Goal: Task Accomplishment & Management: Complete application form

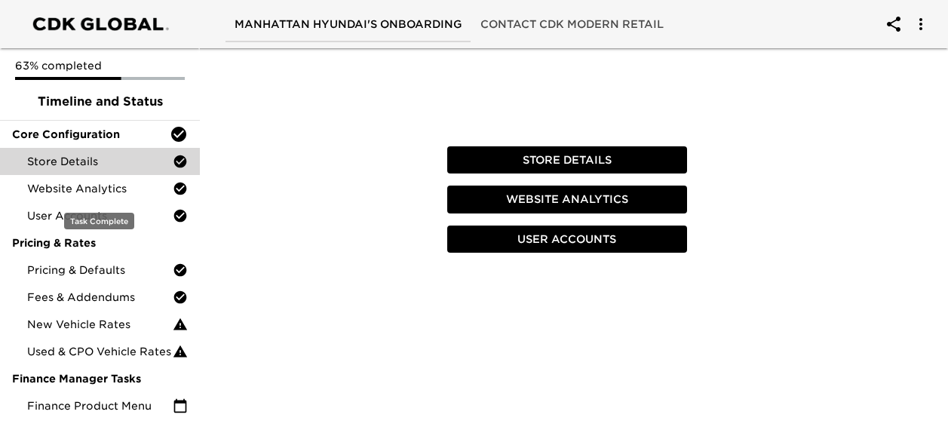
click at [112, 166] on span "Store Details" at bounding box center [100, 161] width 146 height 15
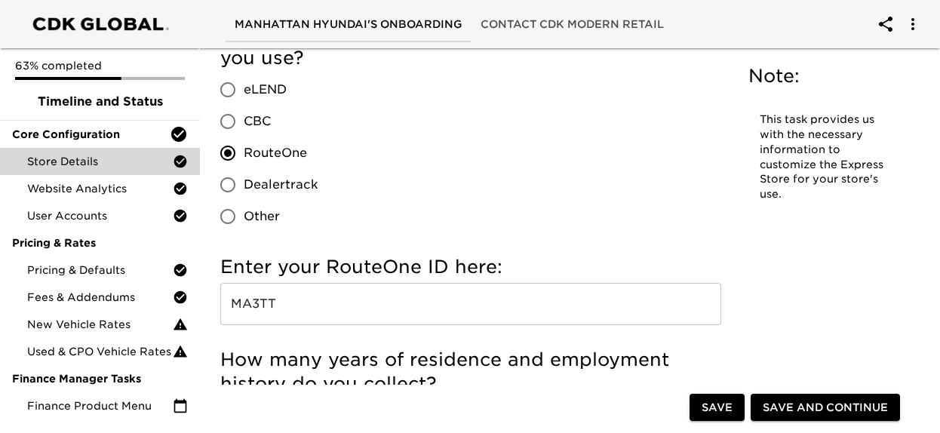
scroll to position [1721, 0]
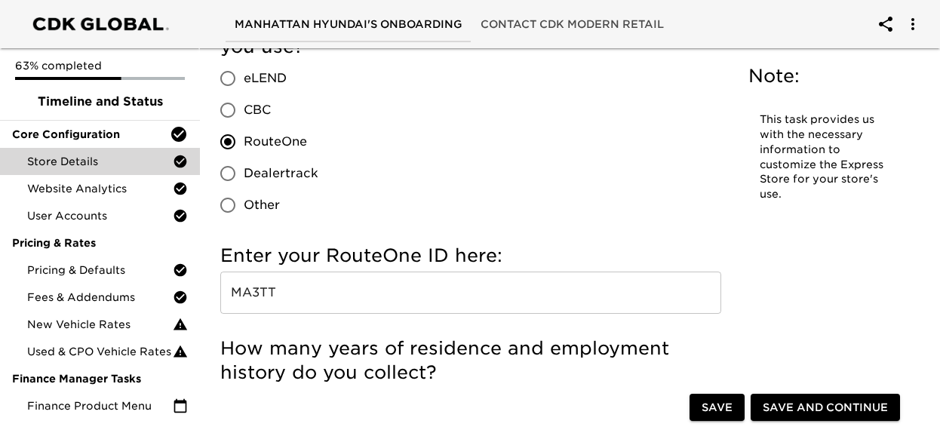
click at [330, 294] on input "MA3TT" at bounding box center [470, 292] width 501 height 42
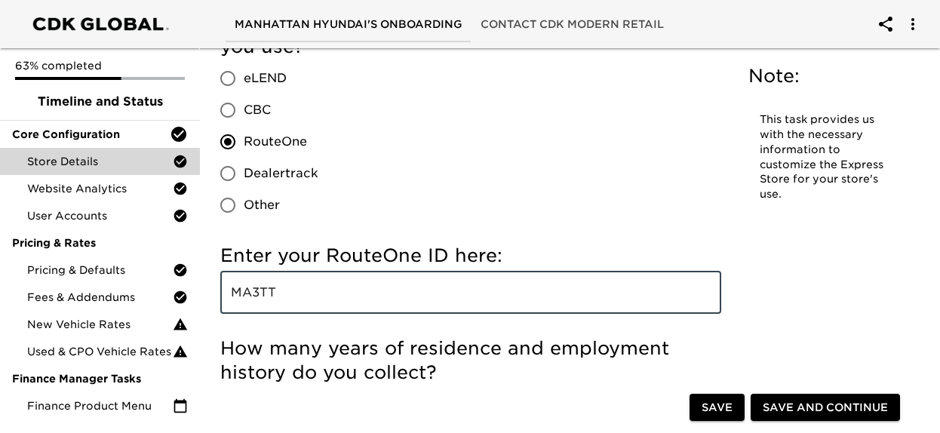
click at [330, 294] on input "MA3TT" at bounding box center [470, 292] width 501 height 42
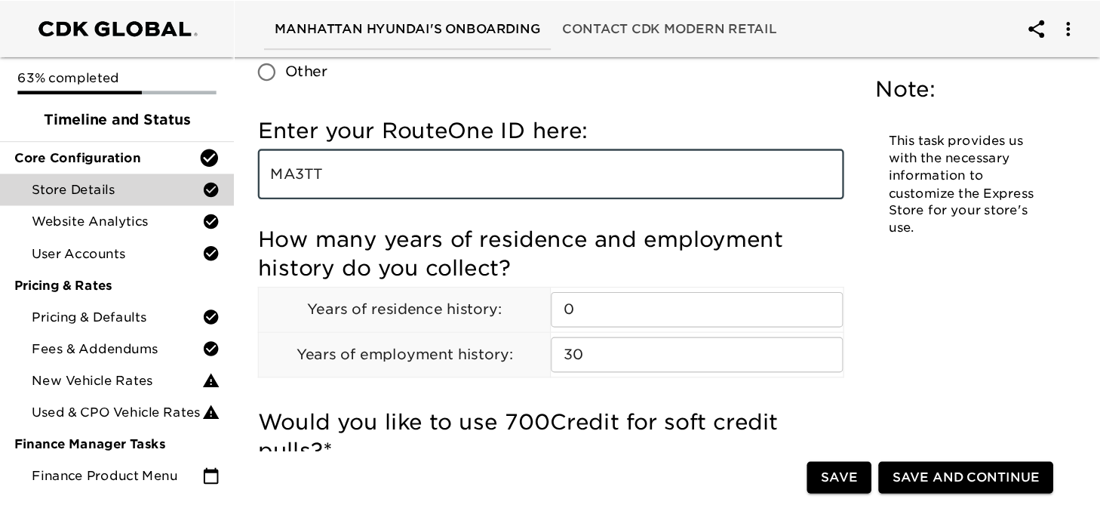
scroll to position [1805, 0]
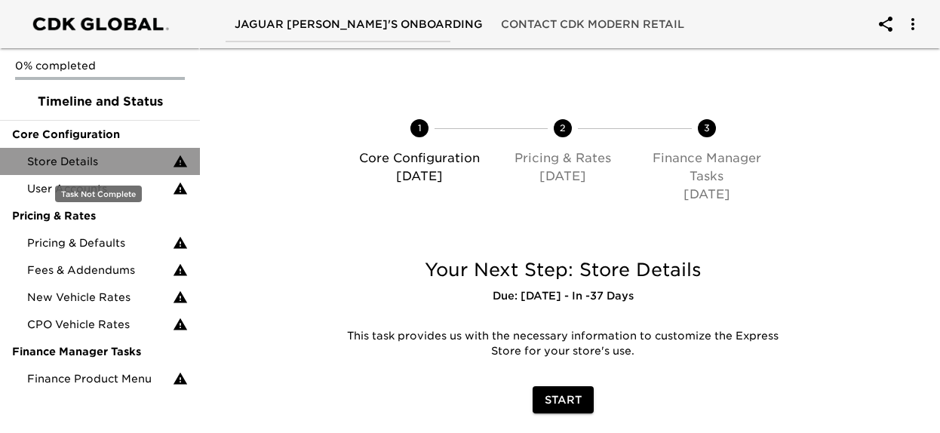
click at [152, 165] on span "Store Details" at bounding box center [100, 161] width 146 height 15
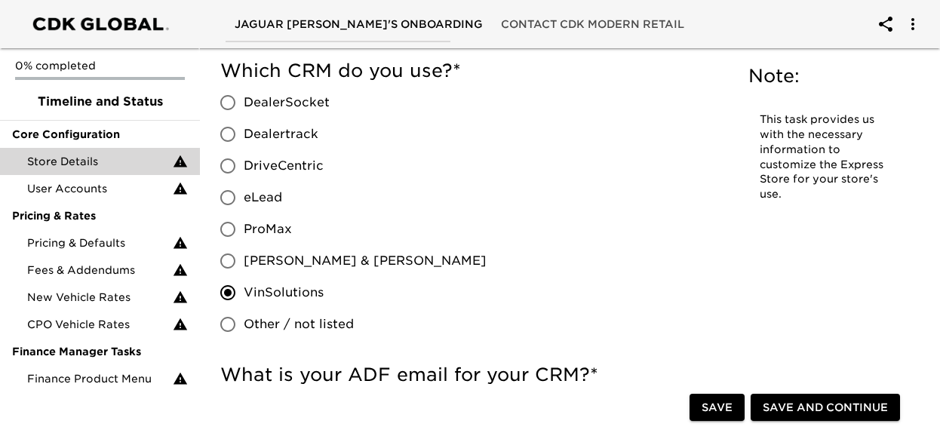
scroll to position [1438, 0]
